Goal: Find specific page/section: Find specific page/section

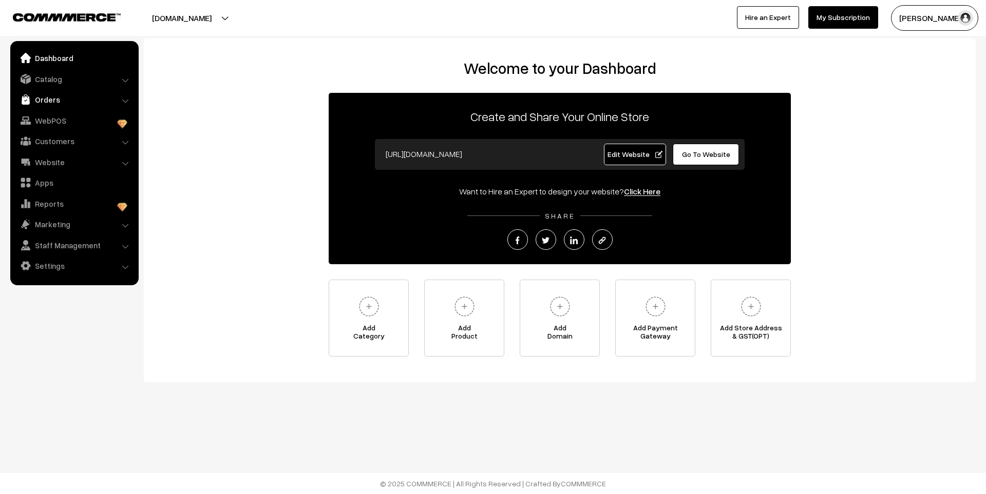
click at [63, 101] on link "Orders" at bounding box center [74, 99] width 122 height 18
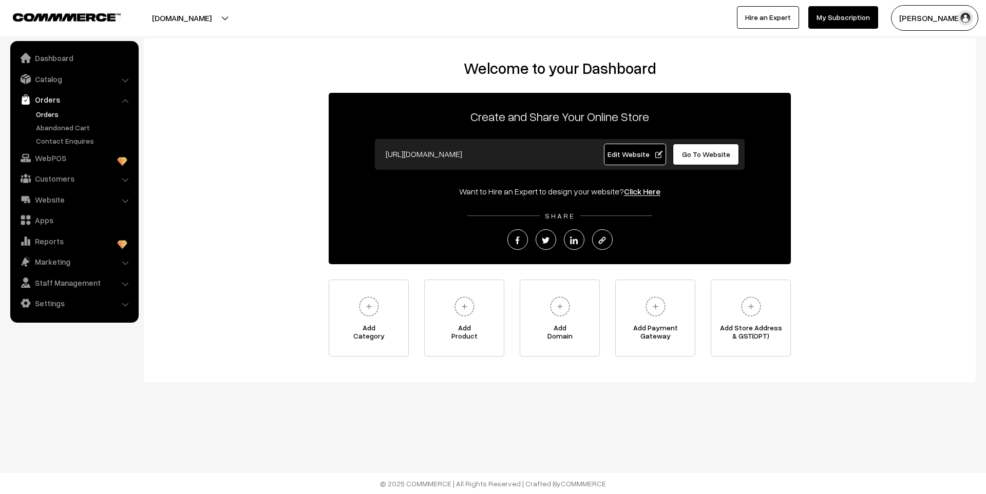
click at [55, 116] on link "Orders" at bounding box center [84, 114] width 102 height 11
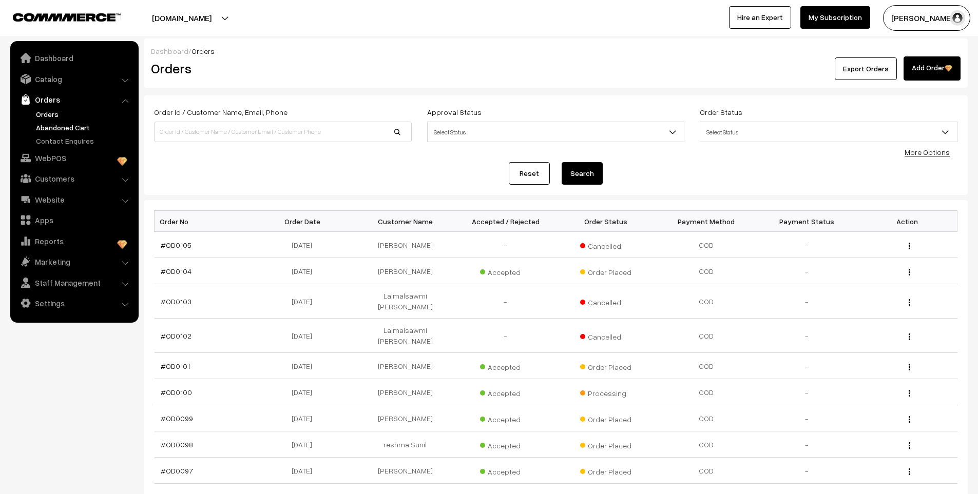
click at [59, 126] on link "Abandoned Cart" at bounding box center [84, 127] width 102 height 11
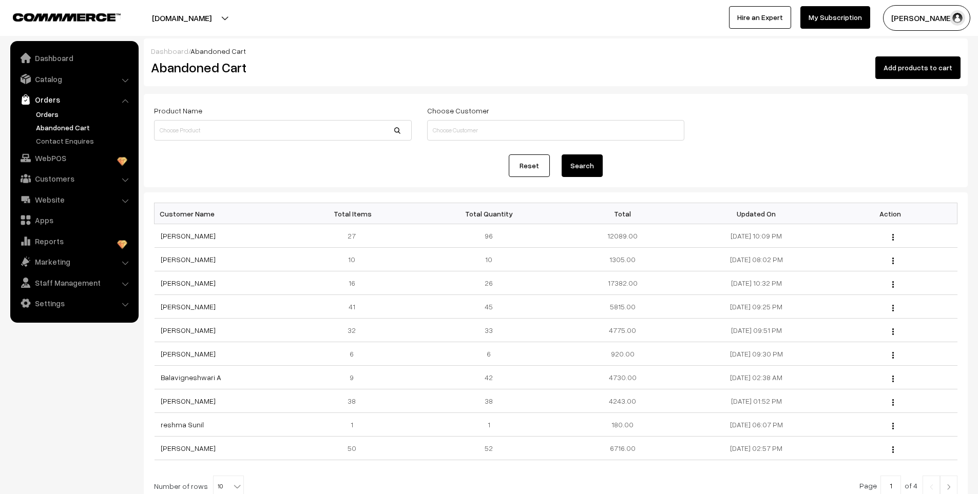
click at [58, 112] on link "Orders" at bounding box center [84, 114] width 102 height 11
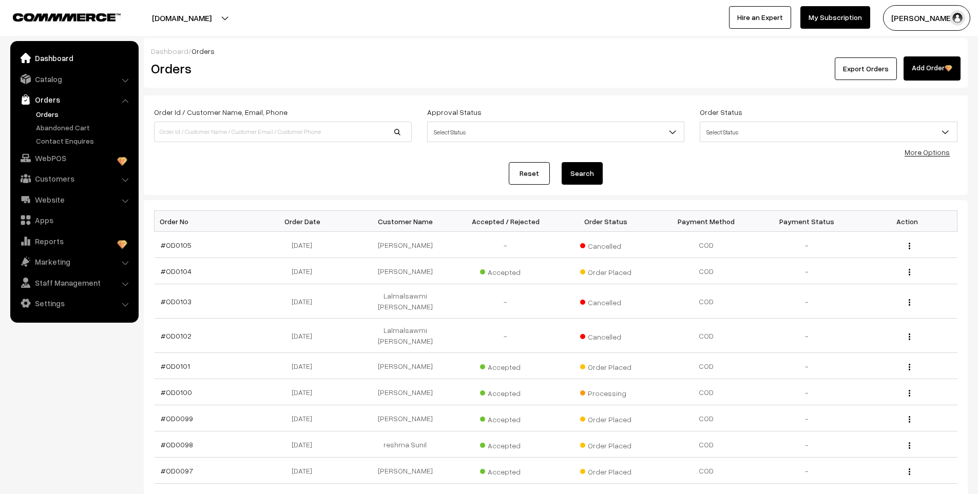
click at [67, 57] on link "Dashboard" at bounding box center [74, 58] width 122 height 18
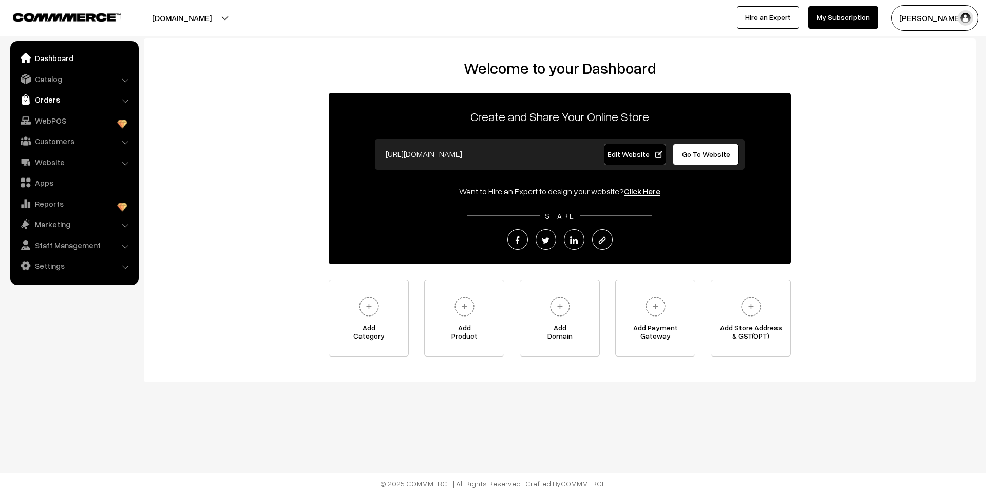
click at [57, 97] on link "Orders" at bounding box center [74, 99] width 122 height 18
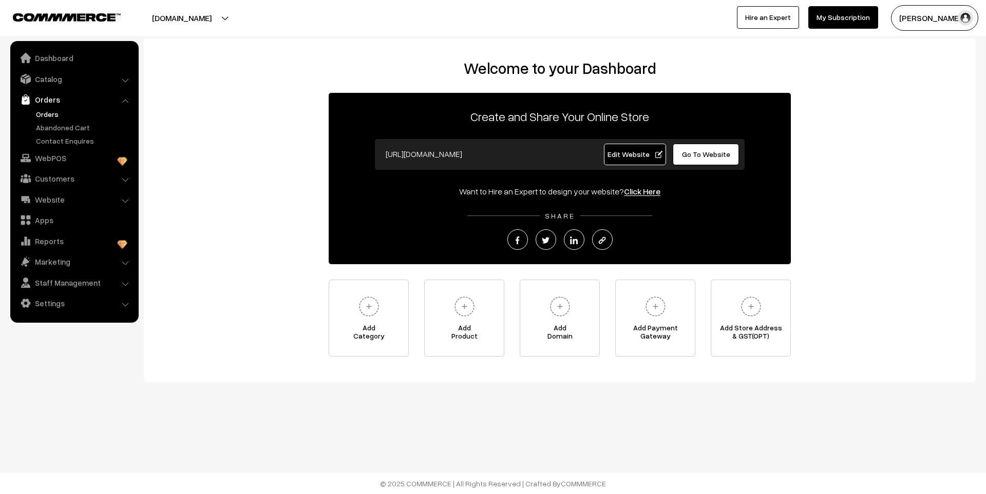
click at [51, 117] on link "Orders" at bounding box center [84, 114] width 102 height 11
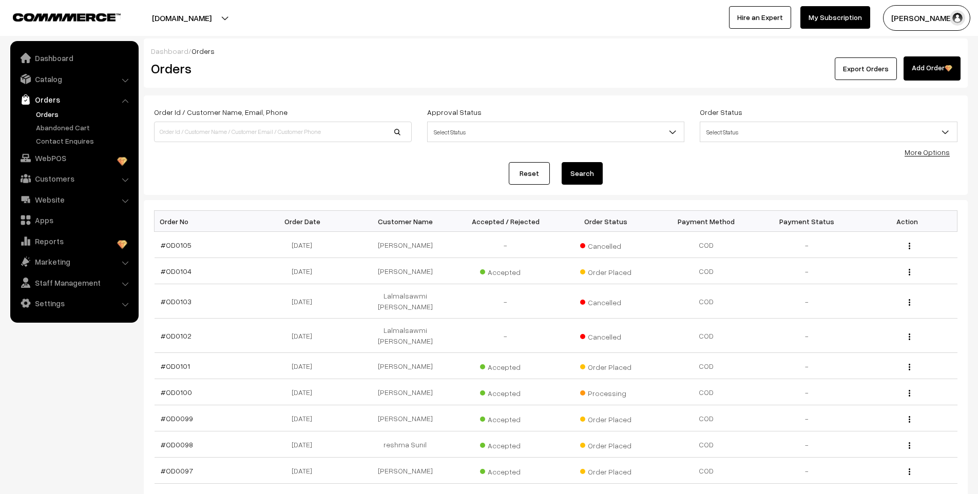
click at [60, 130] on link "Abandoned Cart" at bounding box center [84, 127] width 102 height 11
